Goal: Information Seeking & Learning: Find specific fact

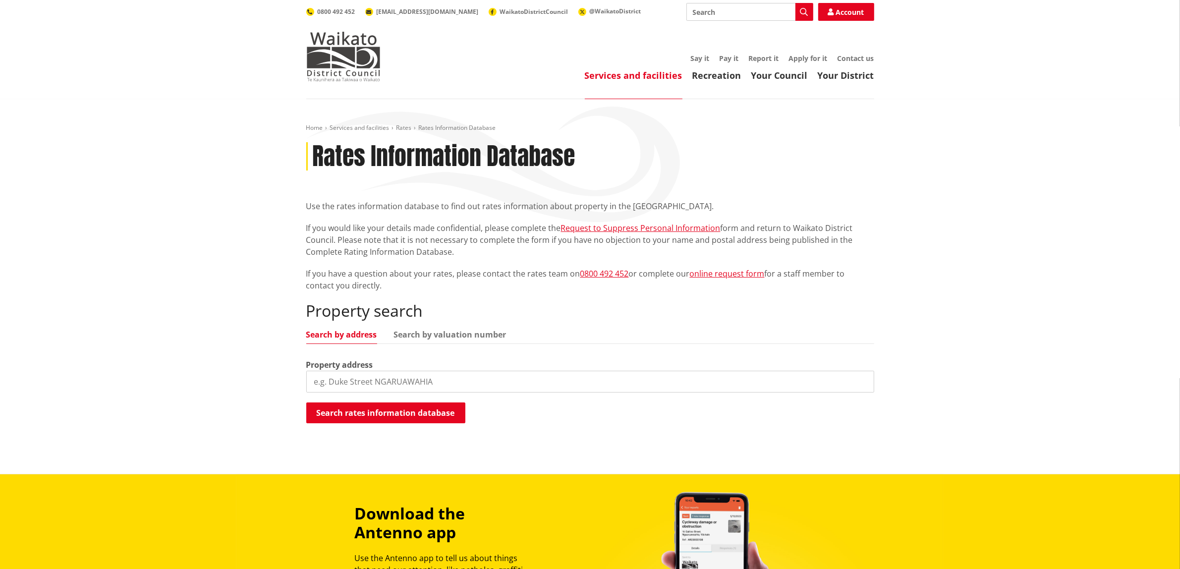
click at [404, 373] on input "search" at bounding box center [590, 382] width 568 height 22
type input "6 HArtis avenue"
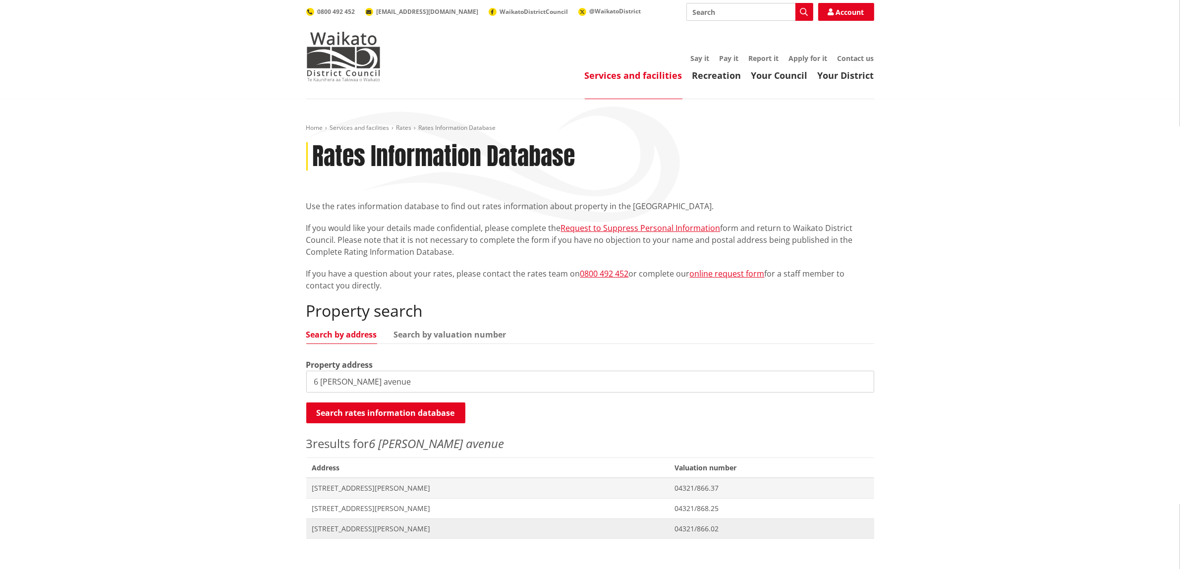
click at [367, 529] on span "[STREET_ADDRESS][PERSON_NAME]" at bounding box center [487, 529] width 351 height 10
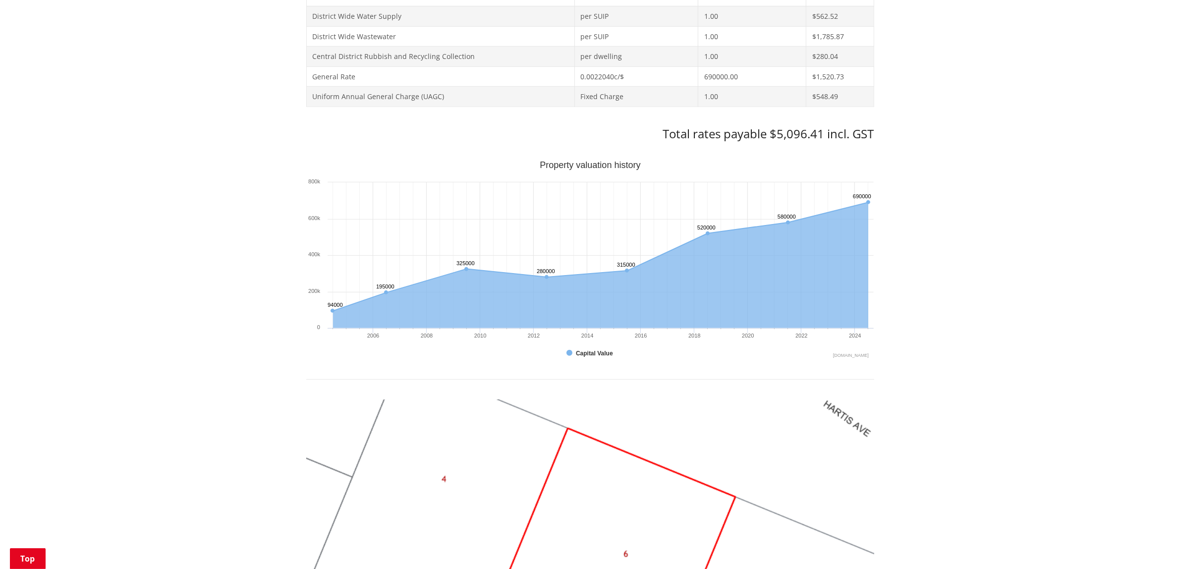
scroll to position [186, 0]
